Goal: Information Seeking & Learning: Learn about a topic

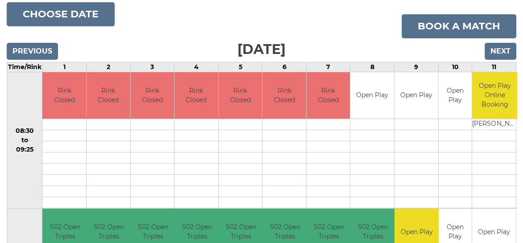
scroll to position [106, 0]
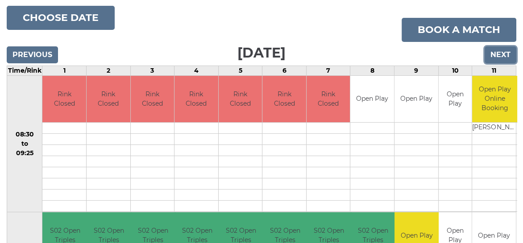
click at [501, 50] on input "Next" at bounding box center [501, 54] width 32 height 17
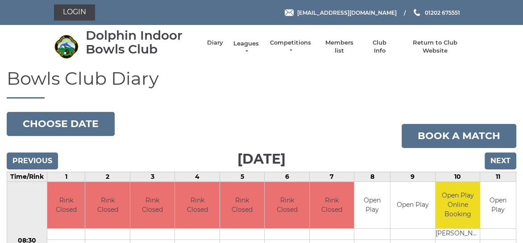
click at [246, 42] on link "Leagues" at bounding box center [246, 48] width 28 height 16
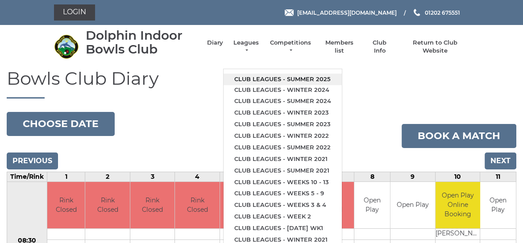
click at [263, 76] on link "Club leagues - Summer 2025" at bounding box center [283, 80] width 118 height 12
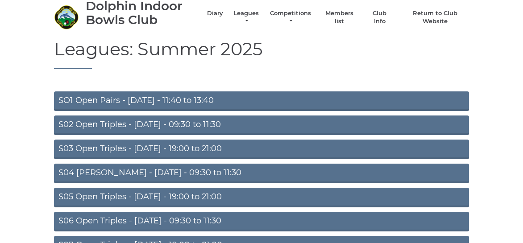
scroll to position [45, 0]
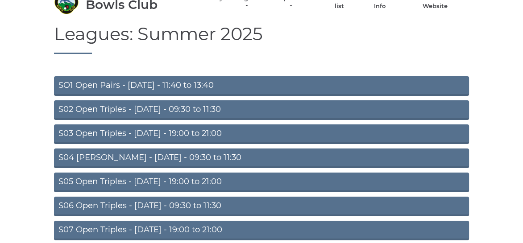
click at [149, 182] on link "S05 Open Triples - Wednesday - 19:00 to 21:00" at bounding box center [261, 183] width 415 height 20
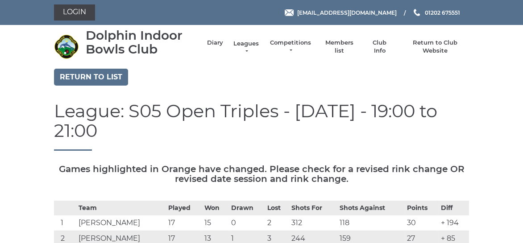
click at [248, 43] on link "Leagues" at bounding box center [246, 48] width 28 height 16
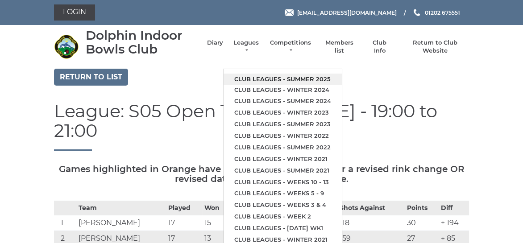
click at [263, 77] on link "Club leagues - Summer 2025" at bounding box center [283, 80] width 118 height 12
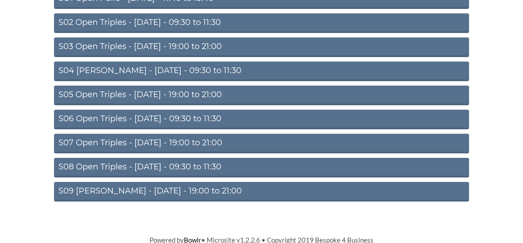
scroll to position [132, 0]
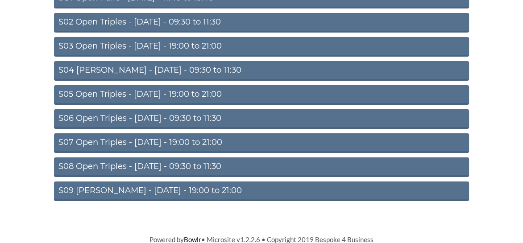
click at [163, 142] on link "S07 Open Triples - Thursday - 19:00 to 21:00" at bounding box center [261, 144] width 415 height 20
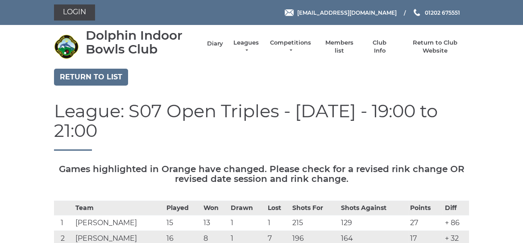
click at [216, 43] on link "Diary" at bounding box center [215, 44] width 16 height 8
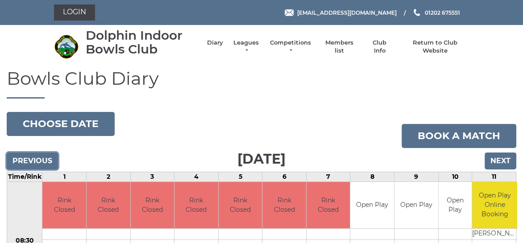
click at [39, 159] on input "Previous" at bounding box center [32, 161] width 51 height 17
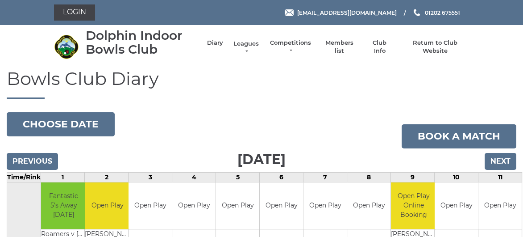
click at [242, 43] on link "Leagues" at bounding box center [246, 48] width 28 height 16
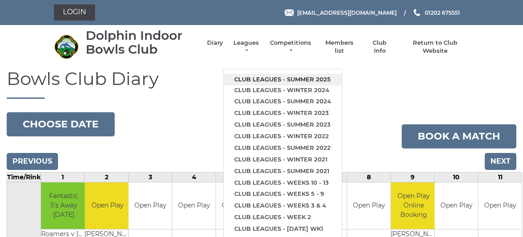
click at [259, 76] on link "Club leagues - Summer 2025" at bounding box center [283, 80] width 118 height 12
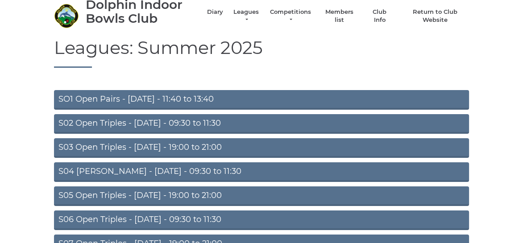
scroll to position [45, 0]
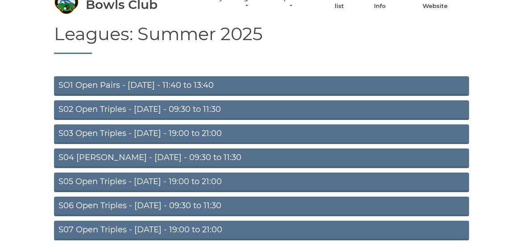
click at [180, 86] on link "SO1 Open Pairs - Monday - 11:40 to 13:40" at bounding box center [261, 86] width 415 height 20
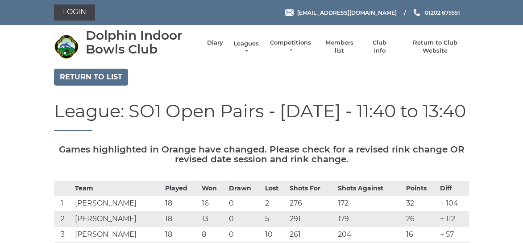
click at [242, 42] on link "Leagues" at bounding box center [246, 48] width 28 height 16
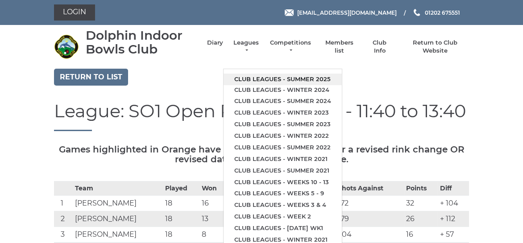
click at [256, 77] on link "Club leagues - Summer 2025" at bounding box center [283, 80] width 118 height 12
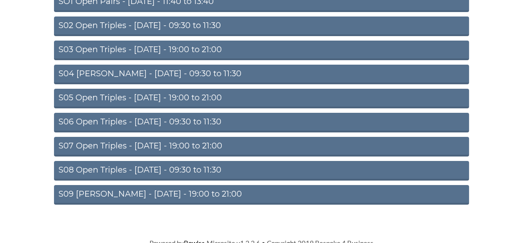
scroll to position [132, 0]
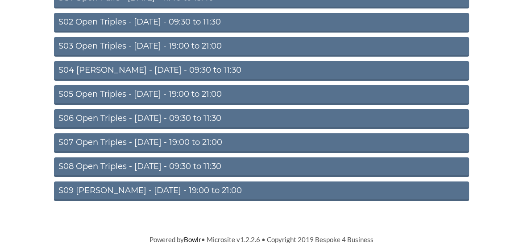
click at [152, 141] on link "S07 Open Triples - Thursday - 19:00 to 21:00" at bounding box center [261, 144] width 415 height 20
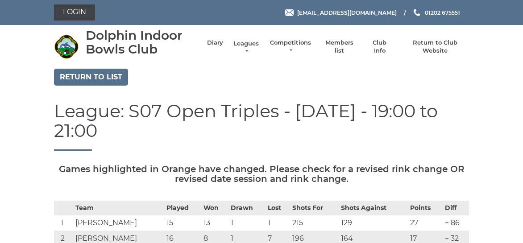
click at [249, 43] on link "Leagues" at bounding box center [246, 48] width 28 height 16
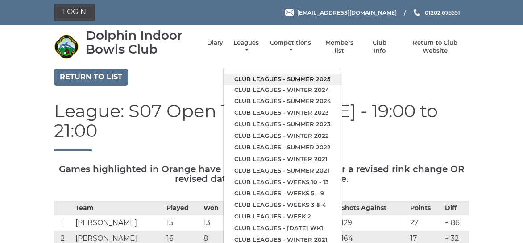
click at [259, 79] on link "Club leagues - Summer 2025" at bounding box center [283, 80] width 118 height 12
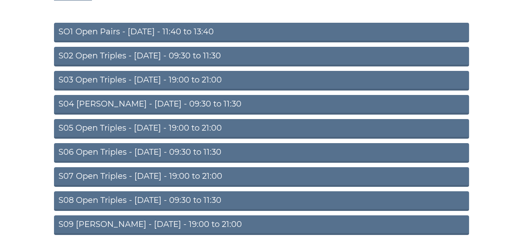
scroll to position [132, 0]
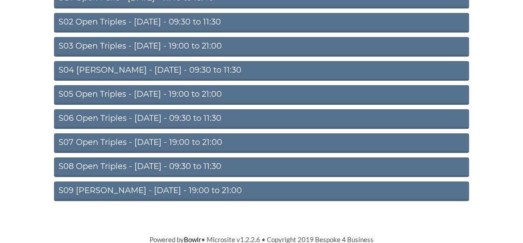
click at [171, 188] on link "S09 Aussie Pairs - Friday - 19:00 to 21:00" at bounding box center [261, 192] width 415 height 20
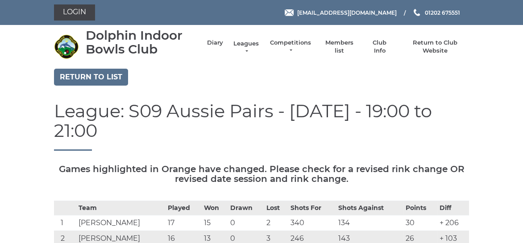
click at [248, 43] on link "Leagues" at bounding box center [246, 48] width 28 height 16
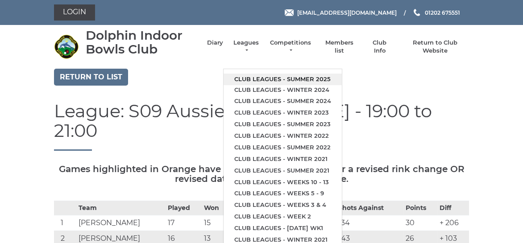
click at [272, 74] on link "Club leagues - Summer 2025" at bounding box center [283, 80] width 118 height 12
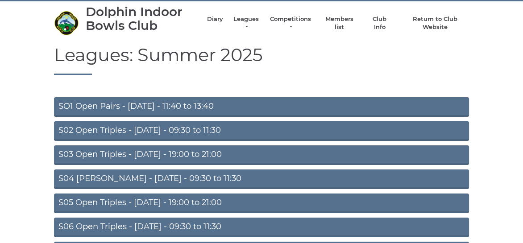
scroll to position [45, 0]
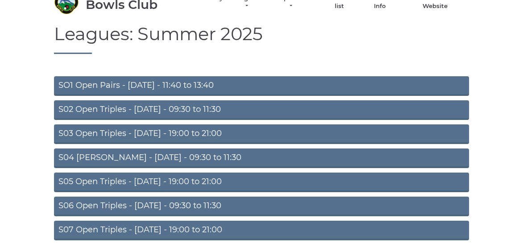
click at [166, 181] on link "S05 Open Triples - [DATE] - 19:00 to 21:00" at bounding box center [261, 183] width 415 height 20
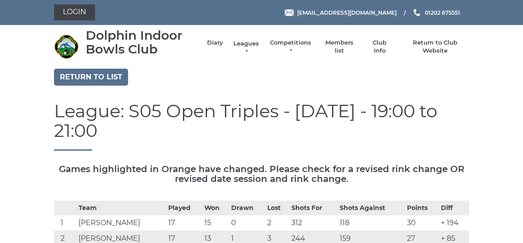
click at [244, 42] on link "Leagues" at bounding box center [246, 48] width 28 height 16
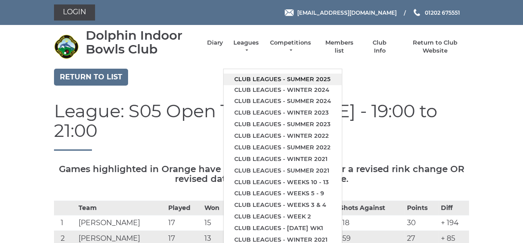
click at [259, 77] on link "Club leagues - Summer 2025" at bounding box center [283, 80] width 118 height 12
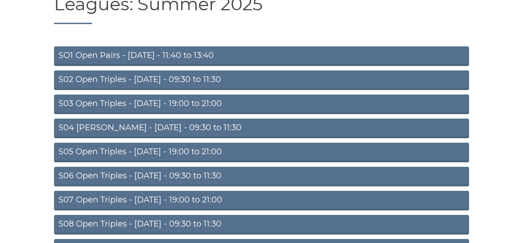
scroll to position [89, 0]
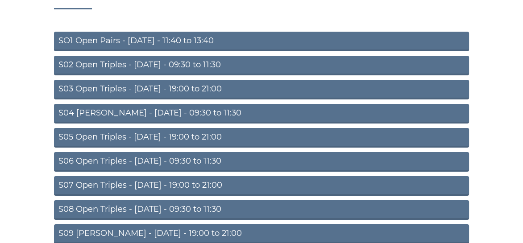
click at [186, 90] on link "S03 Open Triples - [DATE] - 19:00 to 21:00" at bounding box center [261, 90] width 415 height 20
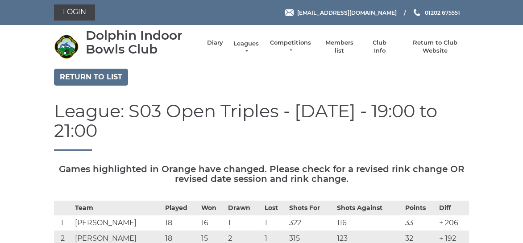
click at [245, 42] on link "Leagues" at bounding box center [246, 48] width 28 height 16
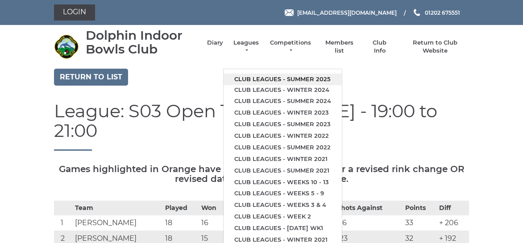
click at [264, 74] on link "Club leagues - Summer 2025" at bounding box center [283, 80] width 118 height 12
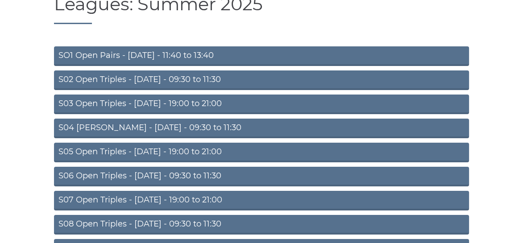
scroll to position [89, 0]
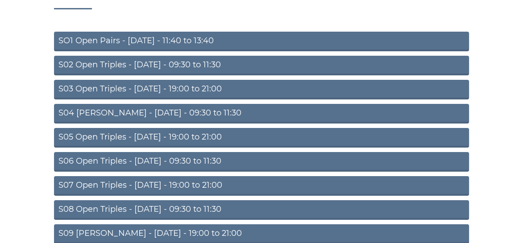
click at [152, 185] on link "S07 Open Triples - [DATE] - 19:00 to 21:00" at bounding box center [261, 186] width 415 height 20
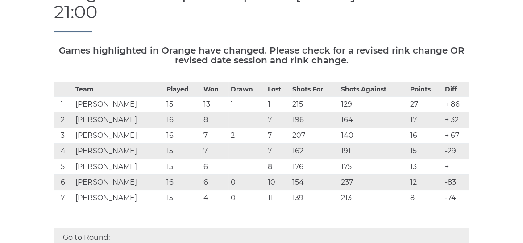
scroll to position [134, 0]
